Goal: Task Accomplishment & Management: Manage account settings

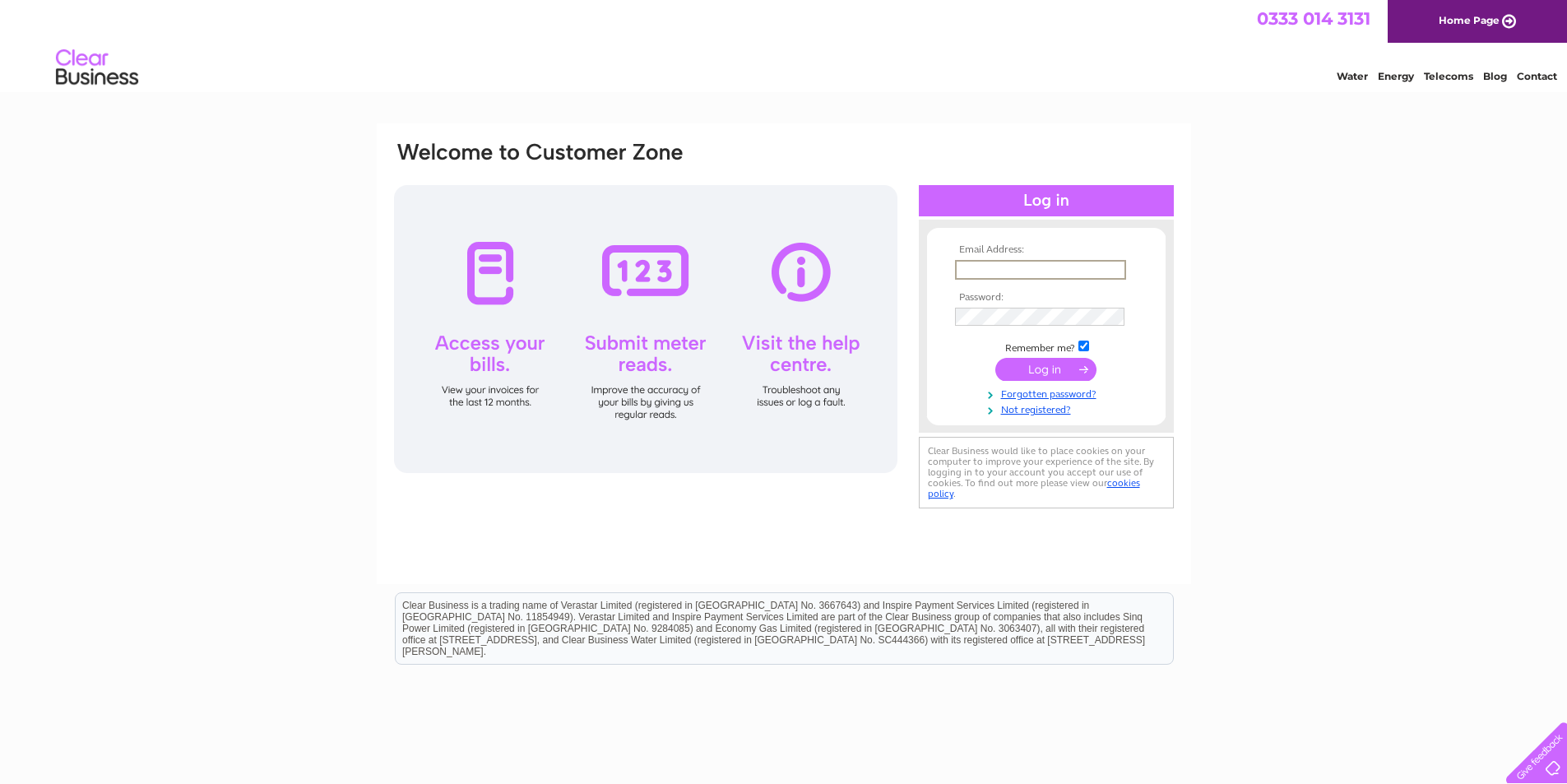
click at [988, 267] on input "text" at bounding box center [1040, 270] width 171 height 20
type input "airdriebc@outlook.com"
click at [1028, 368] on input "submit" at bounding box center [1046, 368] width 101 height 23
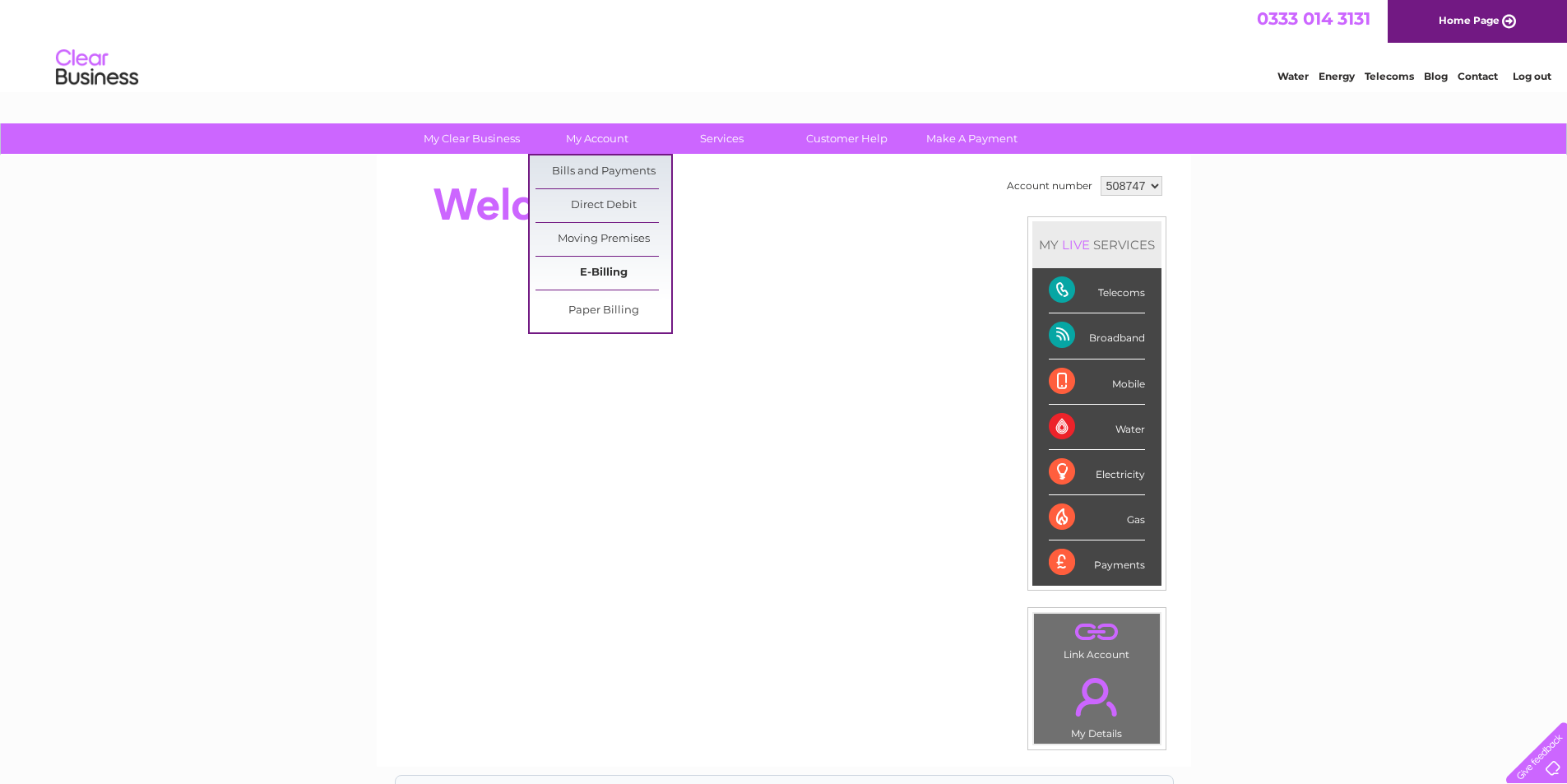
click at [606, 275] on link "E-Billing" at bounding box center [604, 273] width 136 height 33
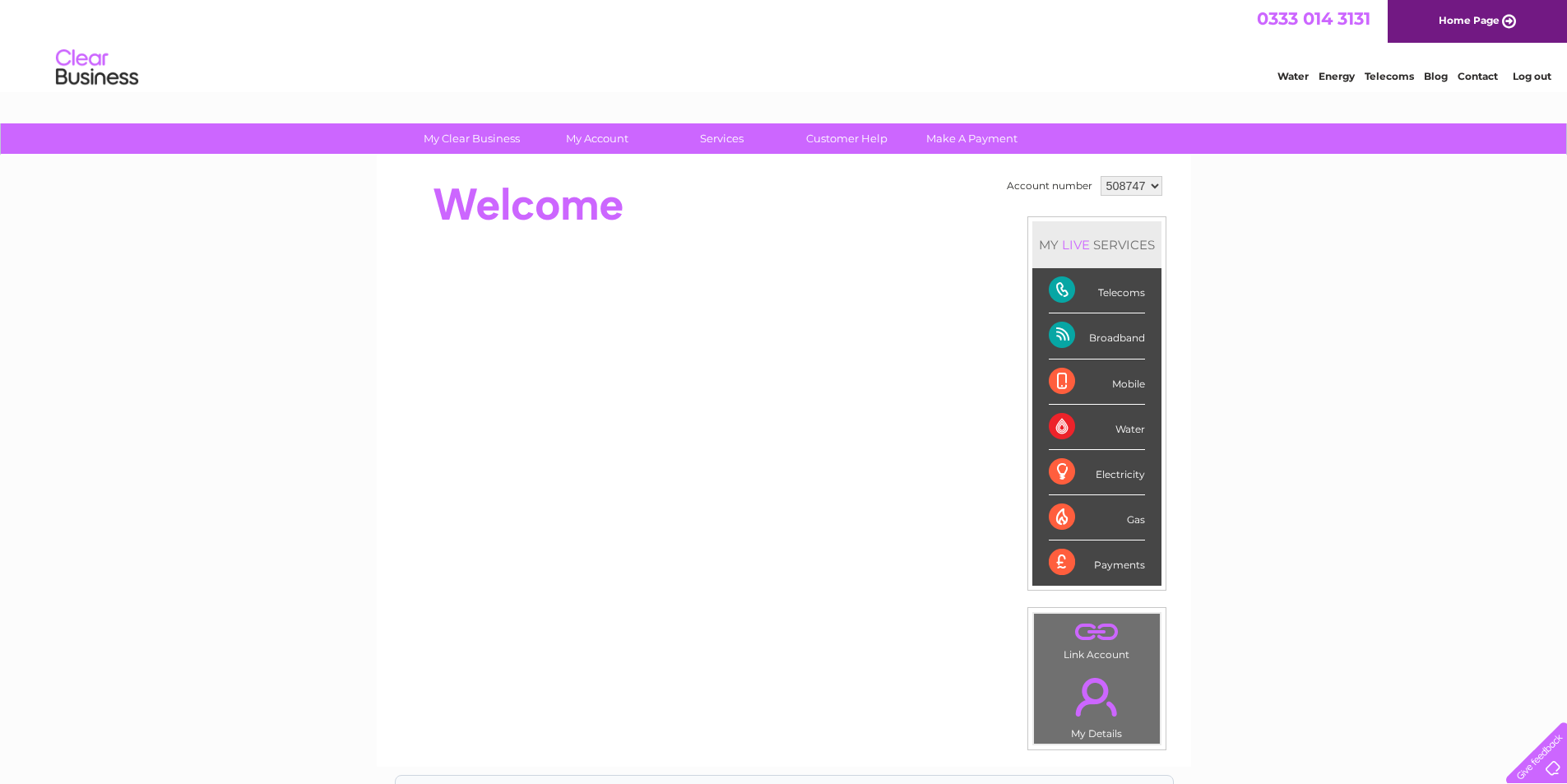
click at [1153, 187] on select "508747 910219" at bounding box center [1132, 186] width 62 height 20
select select "910219"
click at [1101, 176] on select "508747 910219" at bounding box center [1132, 186] width 62 height 20
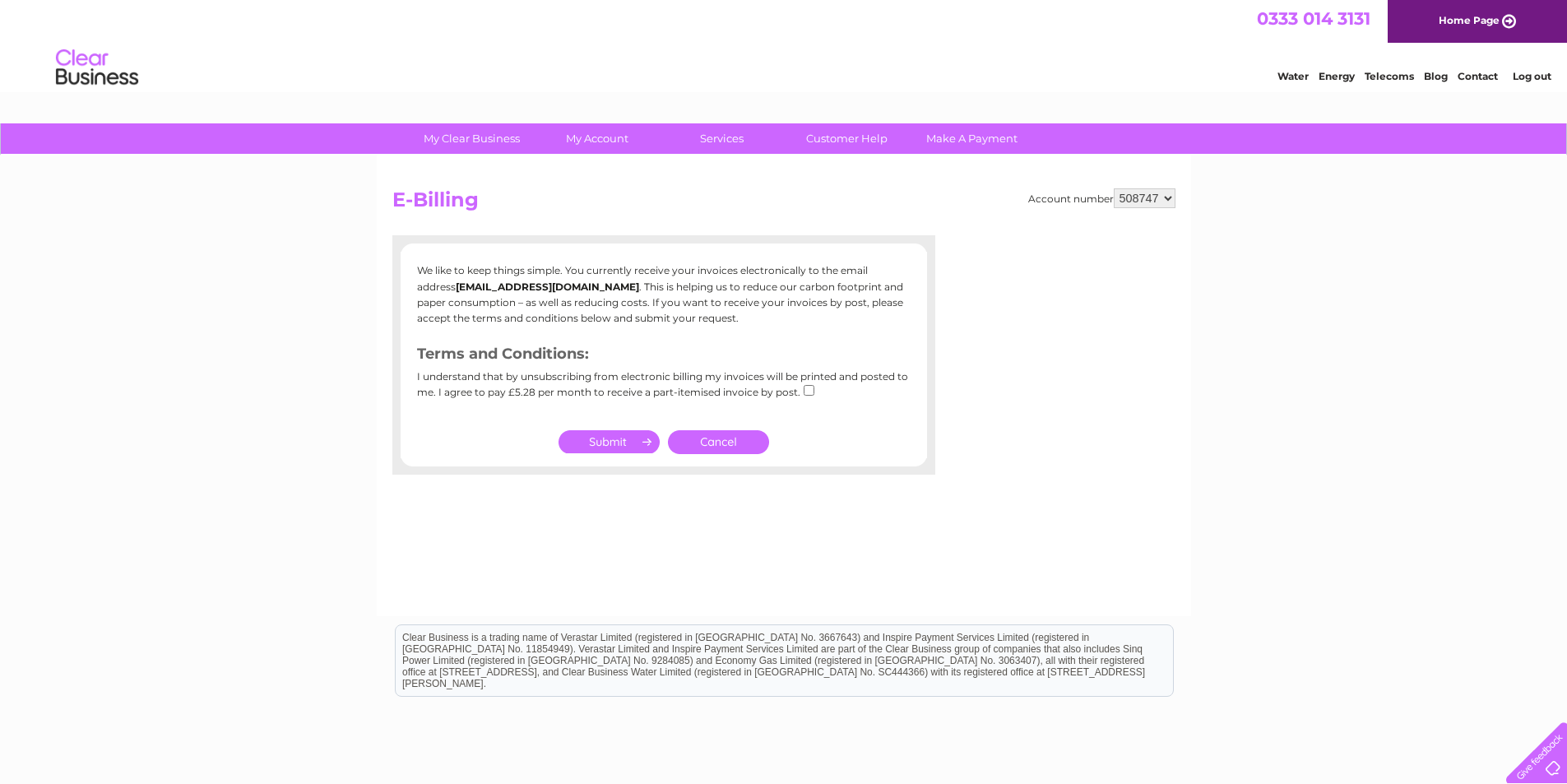
click at [713, 439] on link "Cancel" at bounding box center [718, 442] width 101 height 24
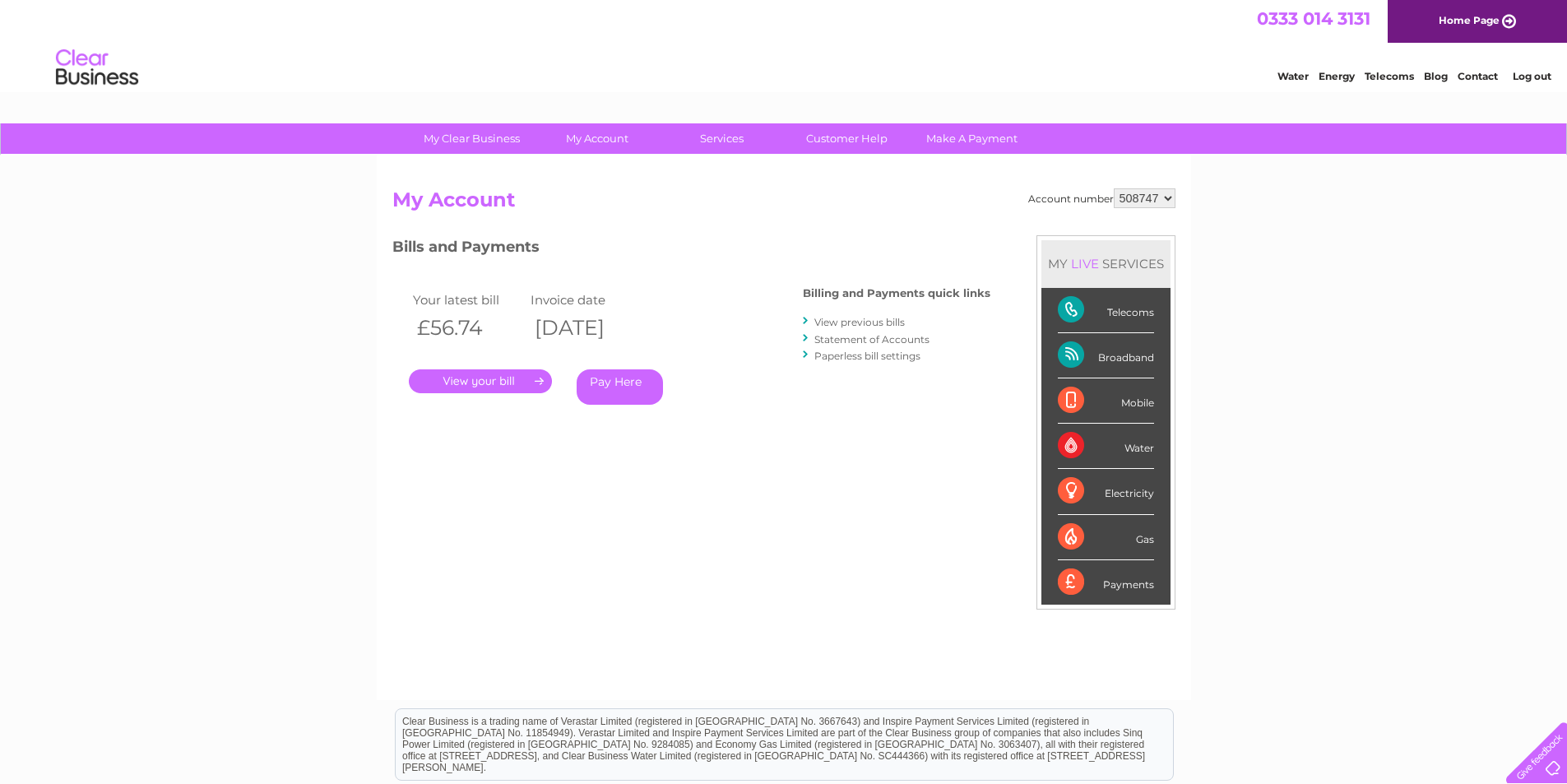
click at [1177, 202] on div "Account number 508747 910219 My Account MY LIVE SERVICES Telecoms Broadband Mob…" at bounding box center [784, 428] width 814 height 545
click at [1169, 197] on select "508747 910219" at bounding box center [1145, 198] width 62 height 20
select select "910219"
click at [1114, 188] on select "508747 910219" at bounding box center [1145, 198] width 62 height 20
click at [472, 380] on link "." at bounding box center [480, 381] width 143 height 24
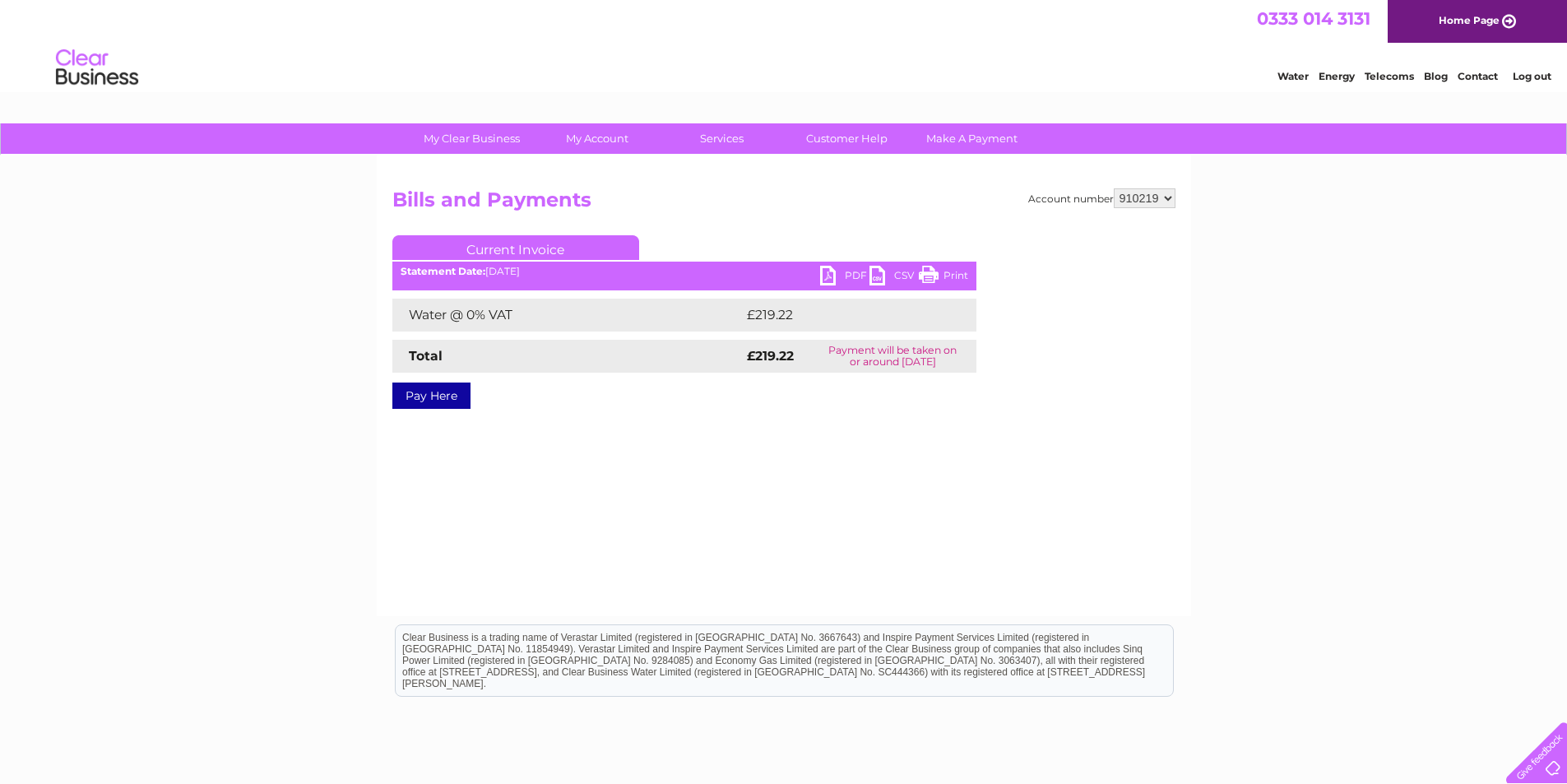
click at [852, 277] on link "PDF" at bounding box center [845, 277] width 49 height 24
click at [1309, 346] on div "My Clear Business Login Details My Details My Preferences Link Account My Accou…" at bounding box center [784, 510] width 1567 height 774
click at [828, 274] on link "PDF" at bounding box center [845, 277] width 49 height 24
click at [1541, 76] on link "Log out" at bounding box center [1533, 76] width 39 height 13
